Goal: Navigation & Orientation: Find specific page/section

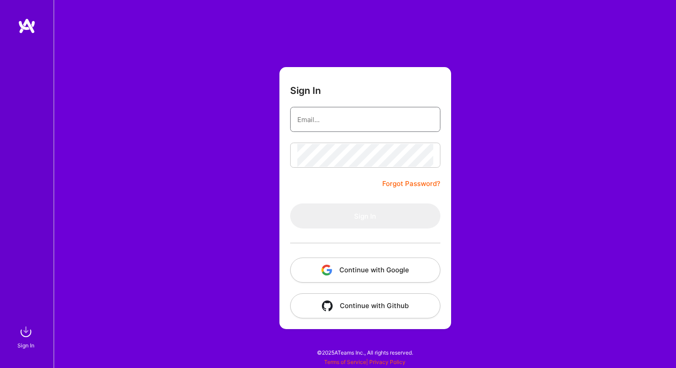
type input "[PERSON_NAME][EMAIL_ADDRESS][DOMAIN_NAME]"
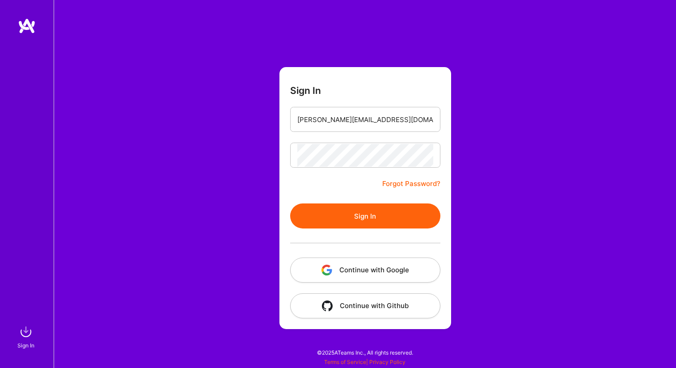
click at [381, 183] on form "Sign In [PERSON_NAME][EMAIL_ADDRESS][DOMAIN_NAME] Forgot Password? Sign In Cont…" at bounding box center [366, 198] width 172 height 262
click at [377, 209] on button "Sign In" at bounding box center [365, 216] width 150 height 25
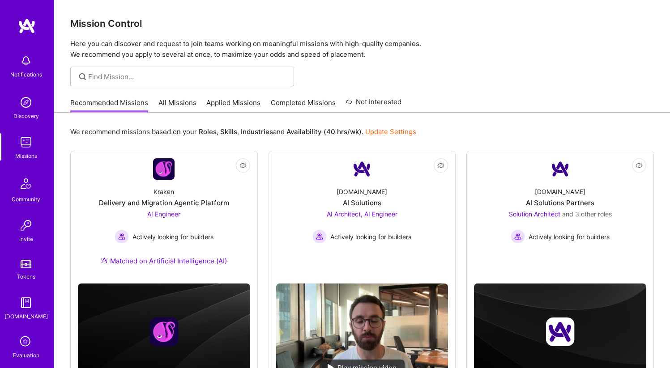
click at [171, 103] on link "All Missions" at bounding box center [177, 105] width 38 height 15
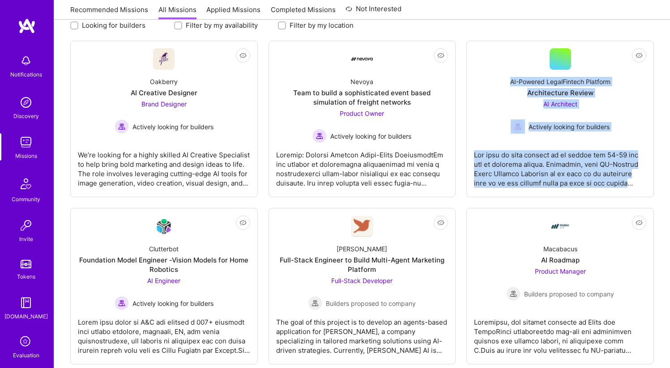
scroll to position [0, 0]
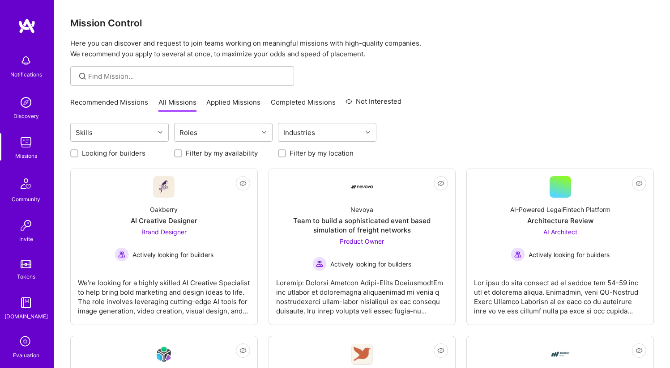
click at [489, 150] on div "Looking for builders Filter by my availability Filter by my location" at bounding box center [361, 151] width 583 height 14
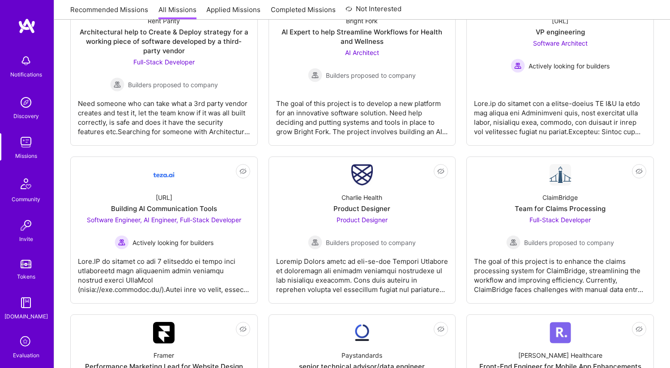
scroll to position [1033, 0]
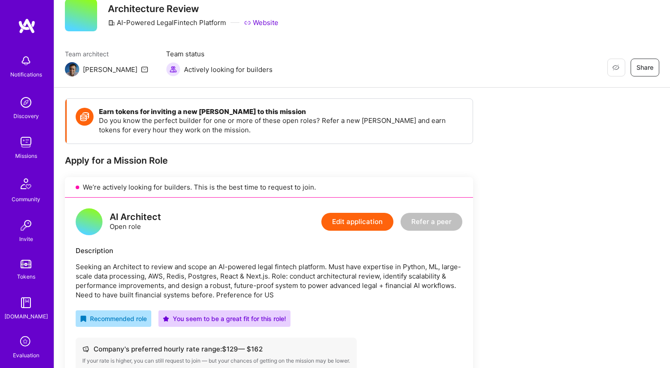
scroll to position [22, 0]
